Goal: Browse casually: Explore the website without a specific task or goal

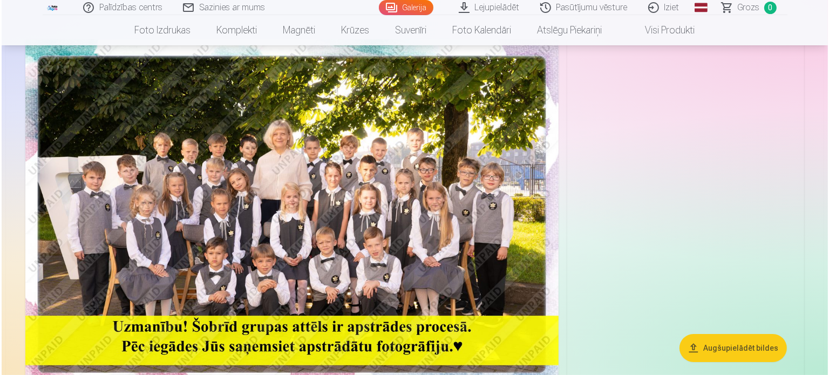
scroll to position [80, 0]
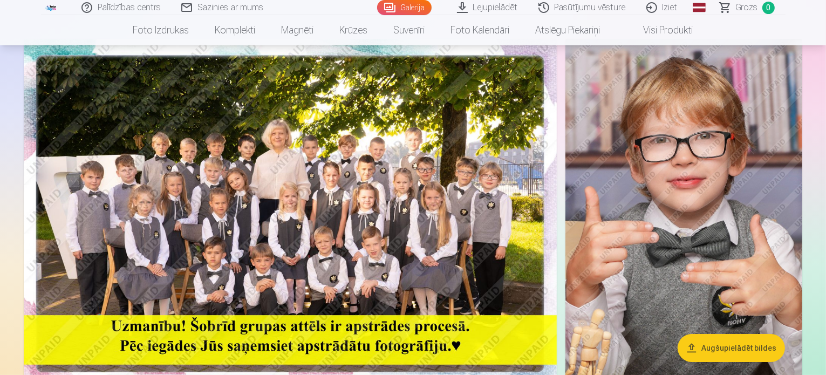
click at [344, 224] on img at bounding box center [290, 217] width 533 height 356
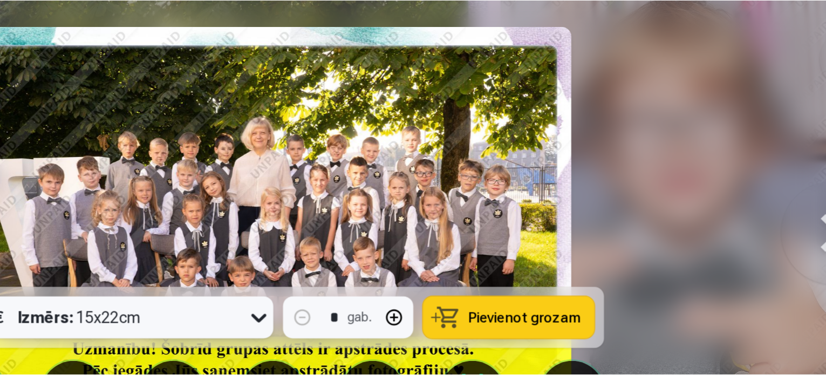
scroll to position [80, 0]
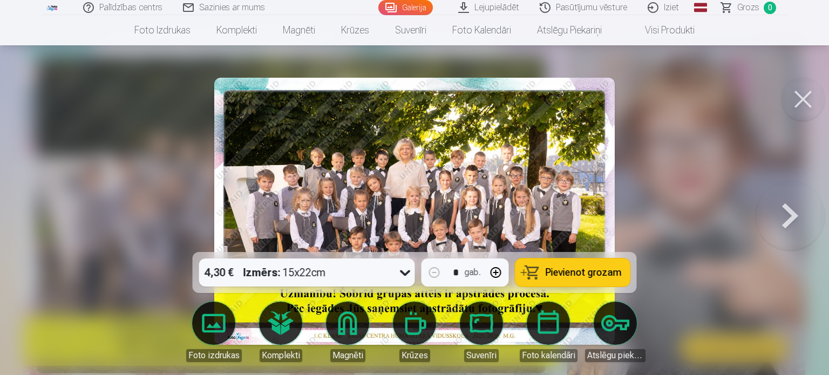
click at [781, 227] on button at bounding box center [789, 211] width 69 height 60
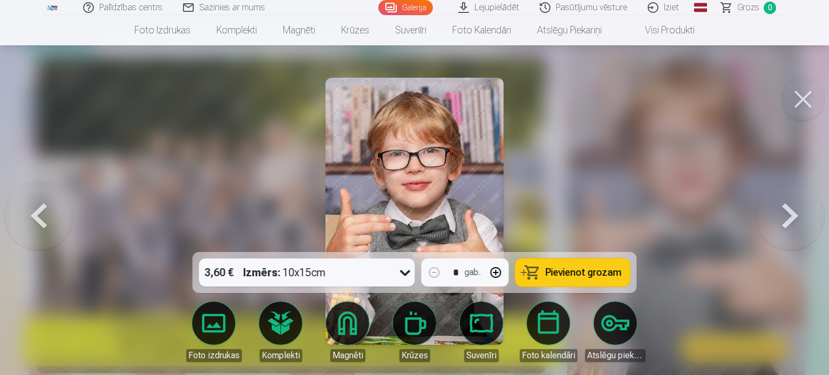
click at [781, 227] on button at bounding box center [789, 211] width 69 height 60
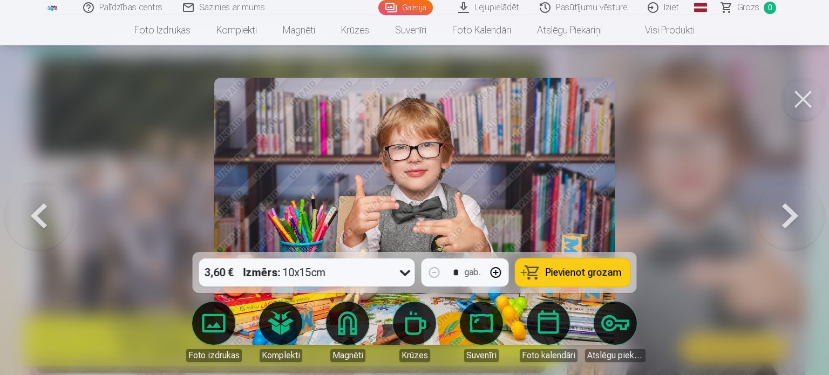
click at [781, 227] on button at bounding box center [789, 211] width 69 height 60
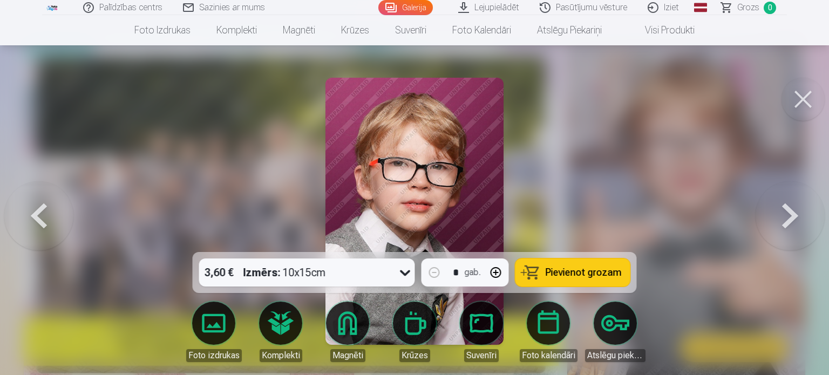
click at [781, 227] on button at bounding box center [789, 211] width 69 height 60
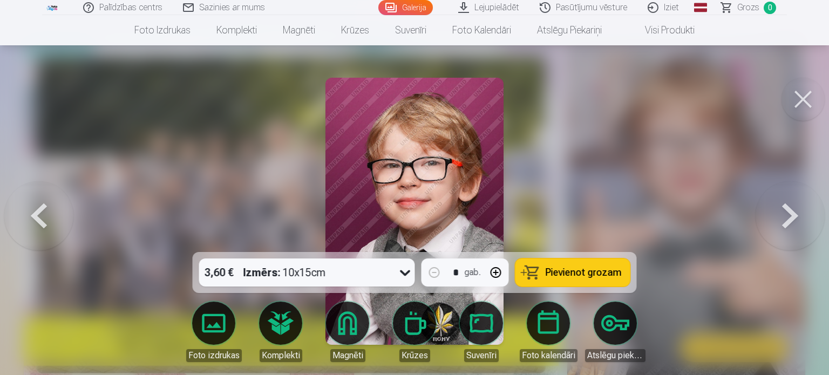
click at [781, 227] on button at bounding box center [789, 211] width 69 height 60
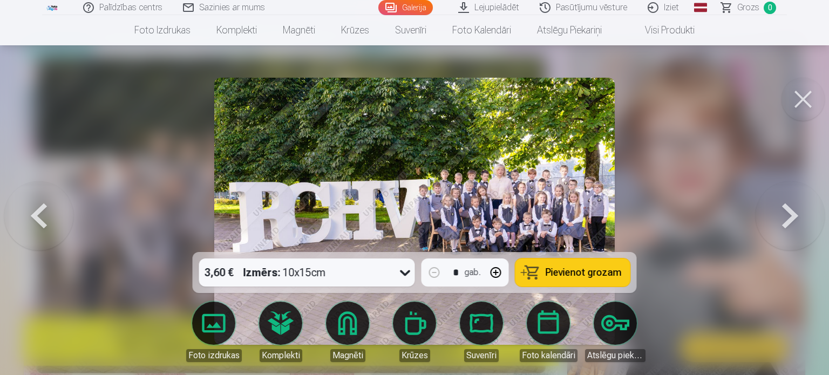
click at [781, 227] on button at bounding box center [789, 211] width 69 height 60
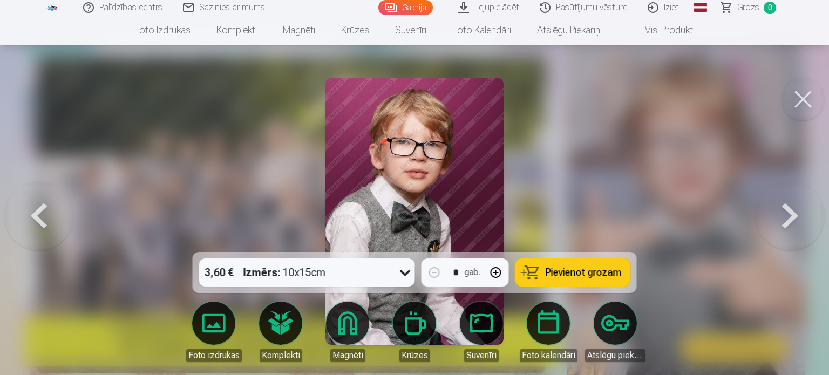
click at [781, 227] on button at bounding box center [789, 211] width 69 height 60
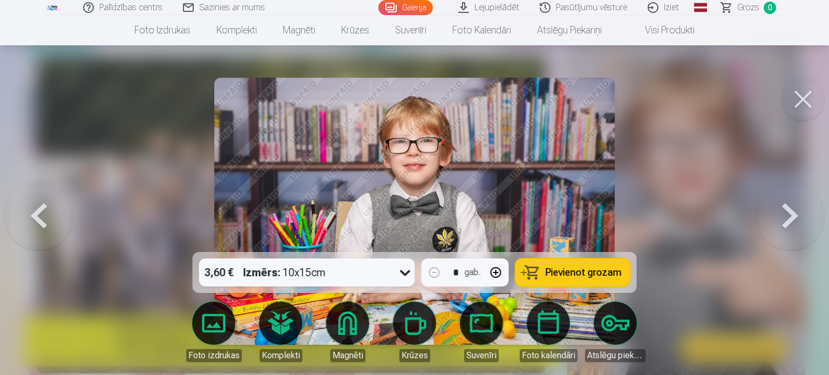
click at [781, 227] on button at bounding box center [789, 211] width 69 height 60
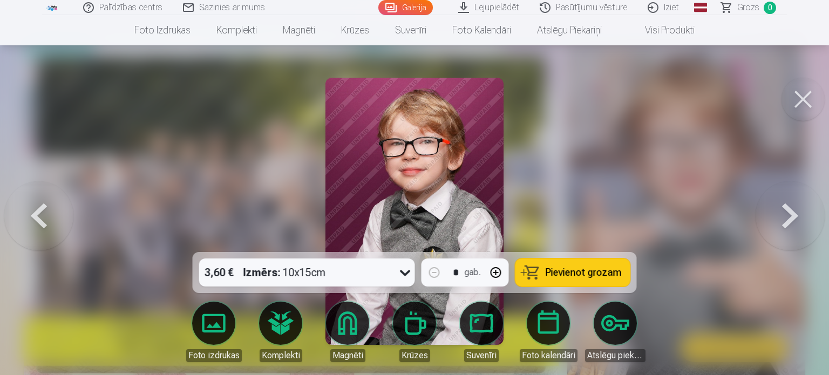
click at [781, 227] on button at bounding box center [789, 211] width 69 height 60
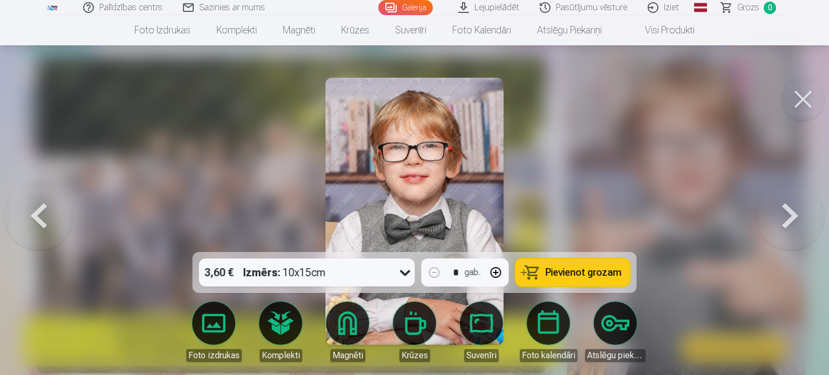
click at [781, 227] on button at bounding box center [789, 211] width 69 height 60
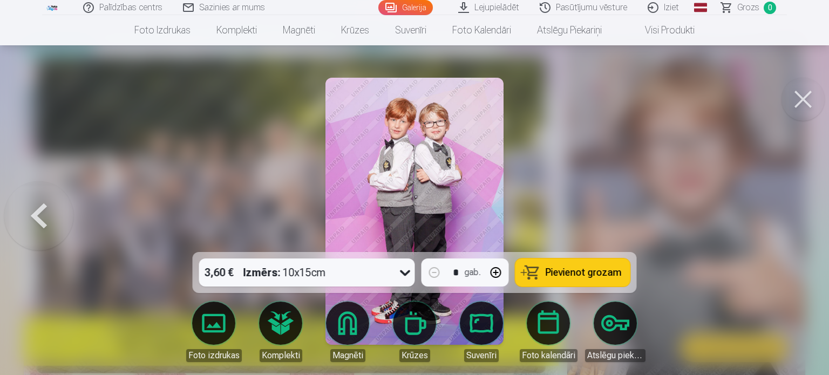
click at [781, 227] on div at bounding box center [414, 187] width 829 height 375
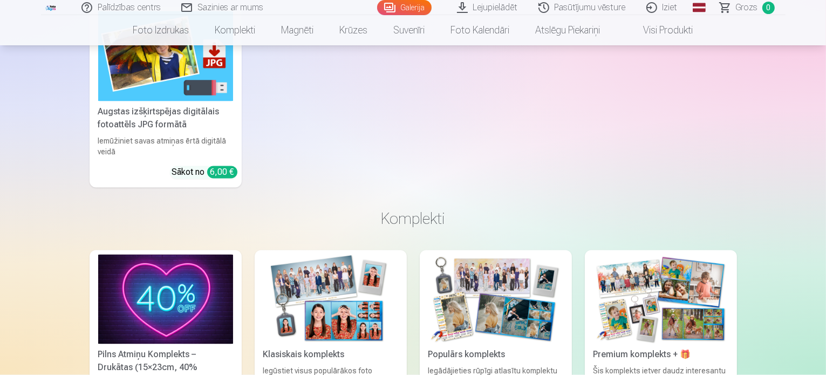
scroll to position [1960, 0]
